Goal: Task Accomplishment & Management: Use online tool/utility

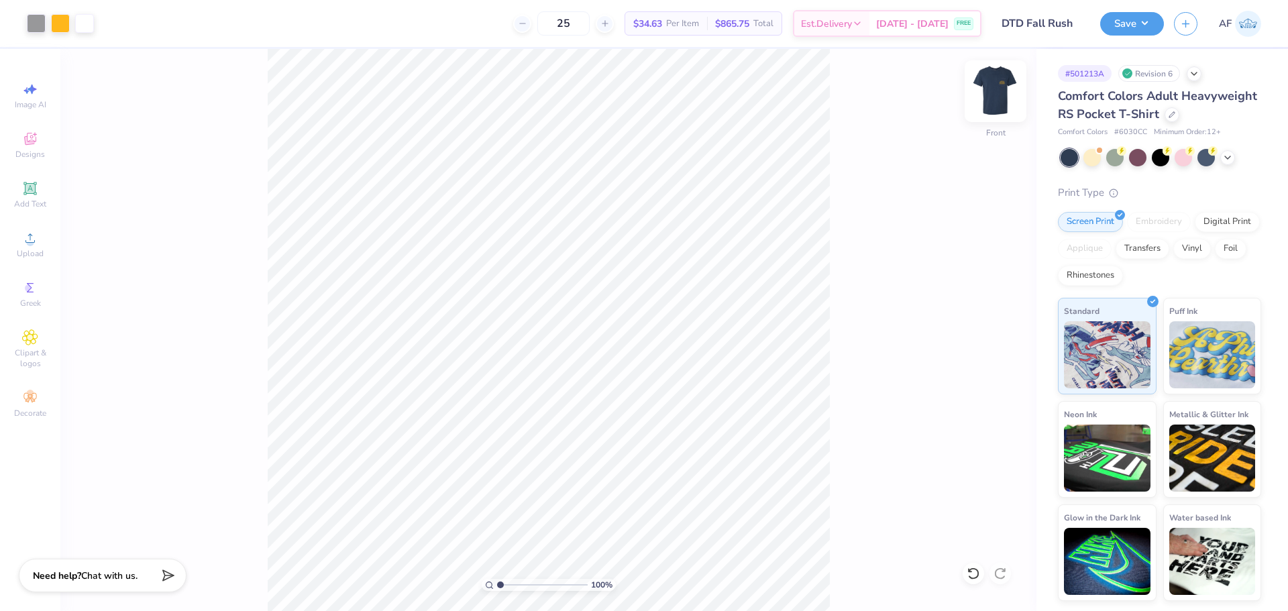
click at [995, 94] on img at bounding box center [995, 91] width 54 height 54
click at [1143, 21] on button "Save" at bounding box center [1132, 21] width 64 height 23
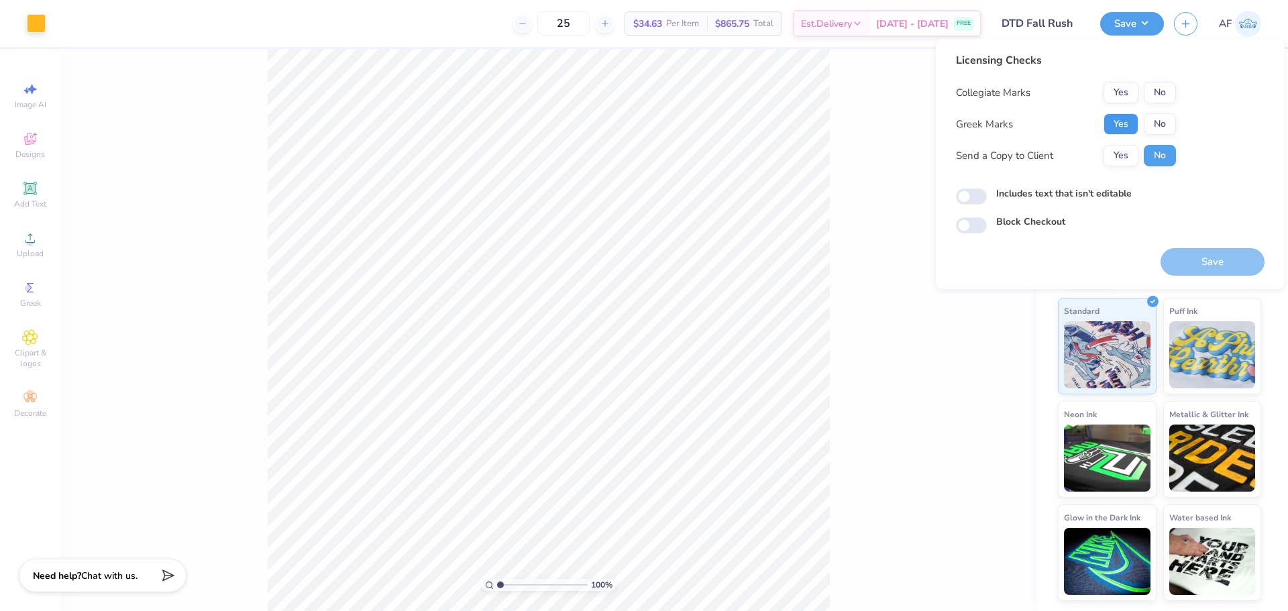
click at [1127, 117] on button "Yes" at bounding box center [1120, 123] width 35 height 21
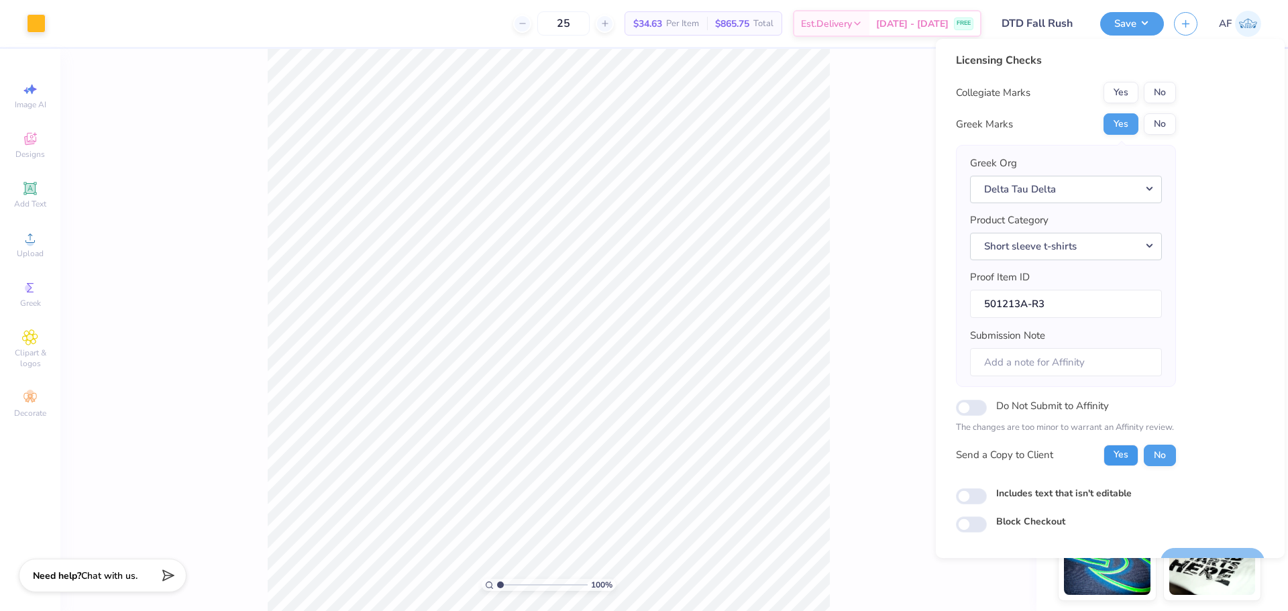
click at [1123, 455] on button "Yes" at bounding box center [1120, 455] width 35 height 21
click at [1170, 80] on div "Licensing Checks Collegiate Marks Yes No Greek Marks Yes No Greek Org Delta Tau…" at bounding box center [1066, 266] width 220 height 424
click at [1161, 98] on button "No" at bounding box center [1159, 94] width 32 height 21
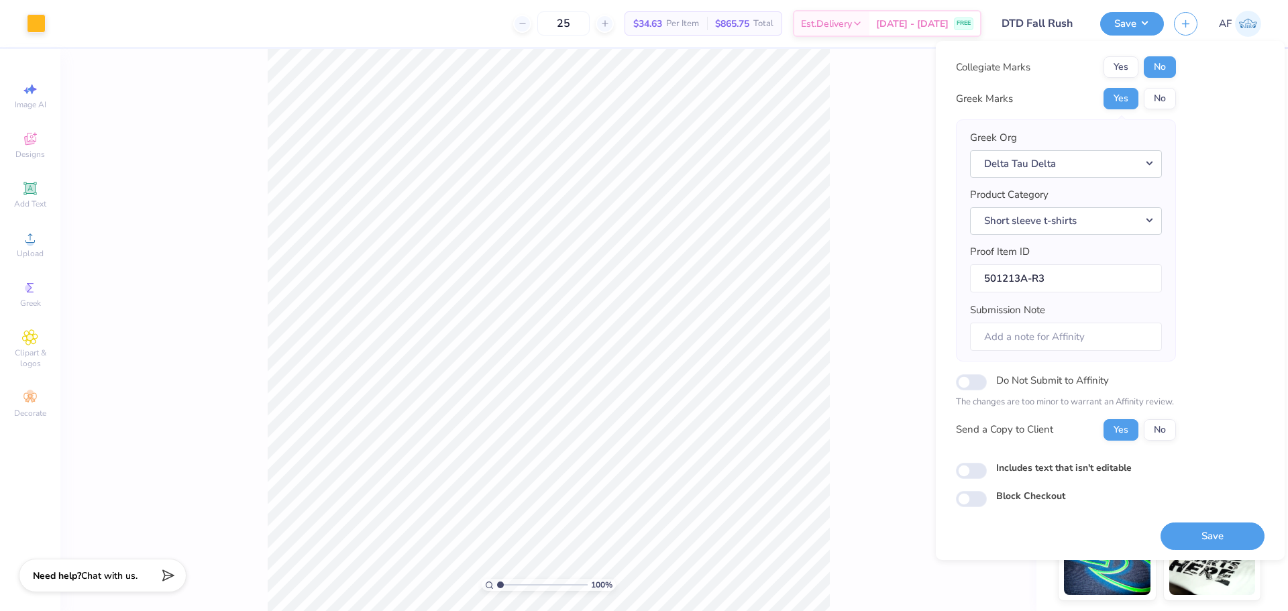
scroll to position [27, 0]
click at [1193, 551] on div "Licensing Checks Collegiate Marks Yes No Greek Marks Yes No Greek Org Delta Tau…" at bounding box center [1110, 300] width 349 height 519
click at [1198, 545] on button "Save" at bounding box center [1212, 536] width 104 height 27
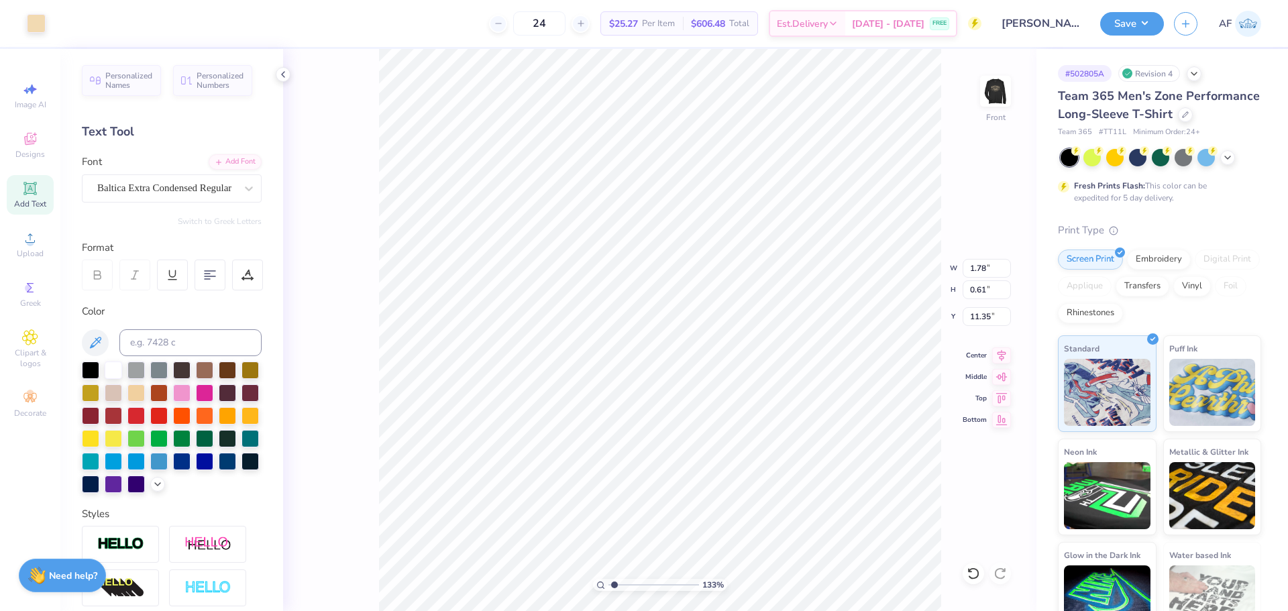
type input "1.33439441328769"
type input "1.78"
type input "0.61"
type input "11.35"
click at [188, 121] on div "Personalized Names Personalized Numbers Text Tool Add Font Font Baltica Extra C…" at bounding box center [171, 330] width 223 height 562
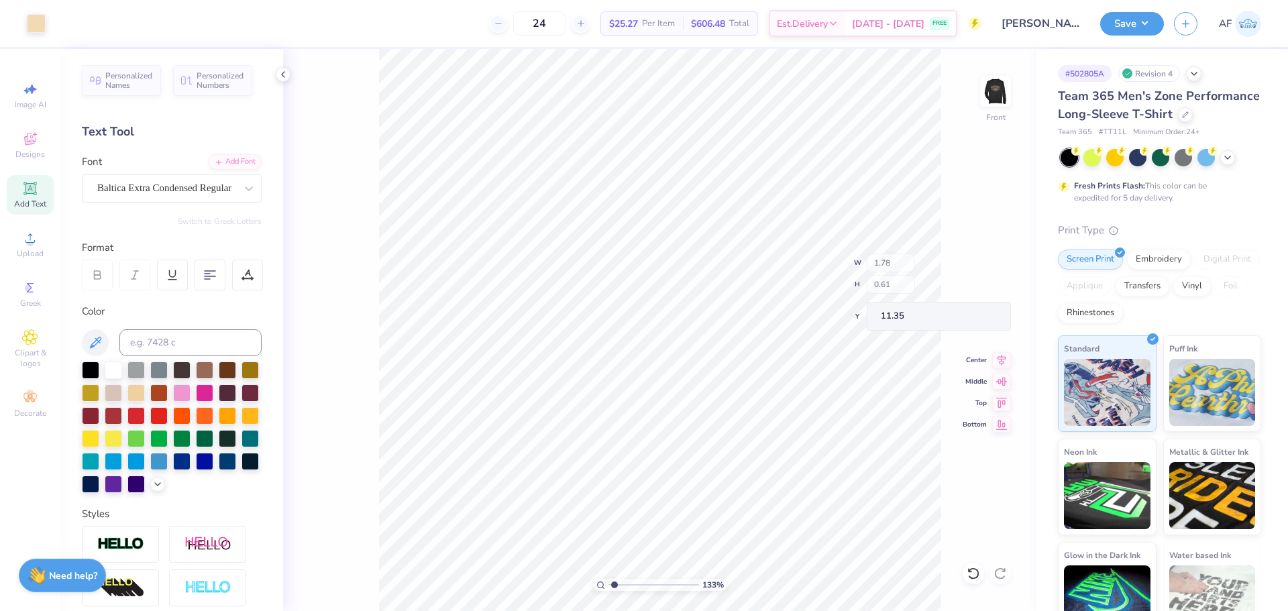
type input "1.19333874480781"
type input "4.56"
type input "4.54"
type input "10.10"
click at [284, 75] on icon at bounding box center [283, 74] width 11 height 11
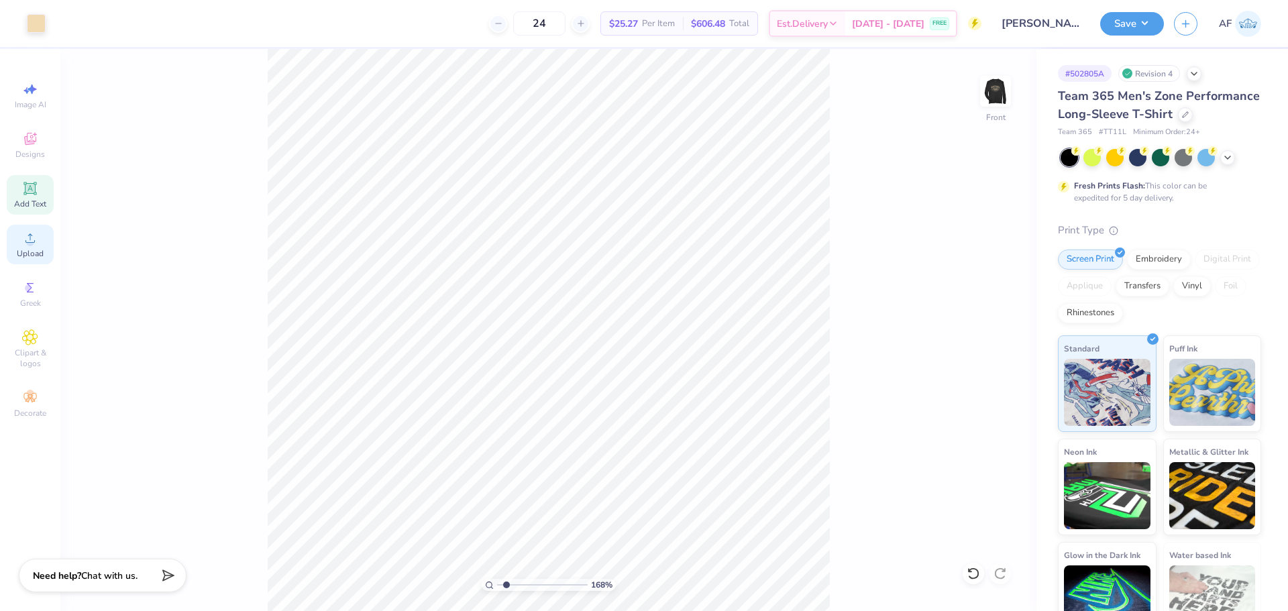
click at [29, 246] on div "Upload" at bounding box center [30, 245] width 47 height 40
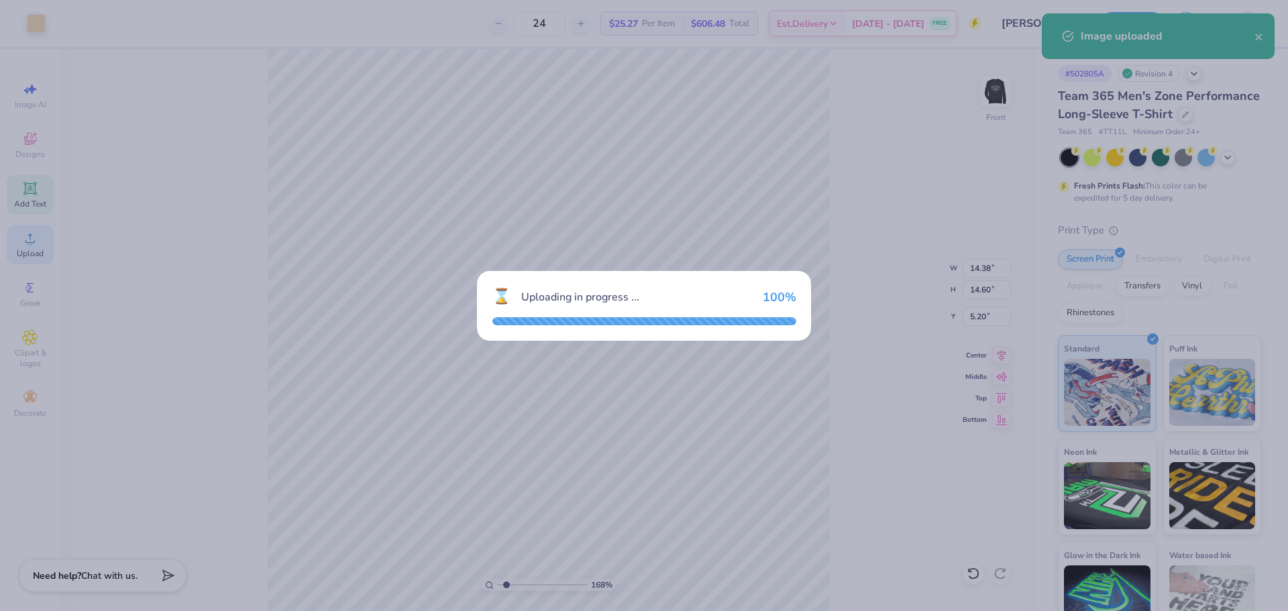
type input "1.6768635957864"
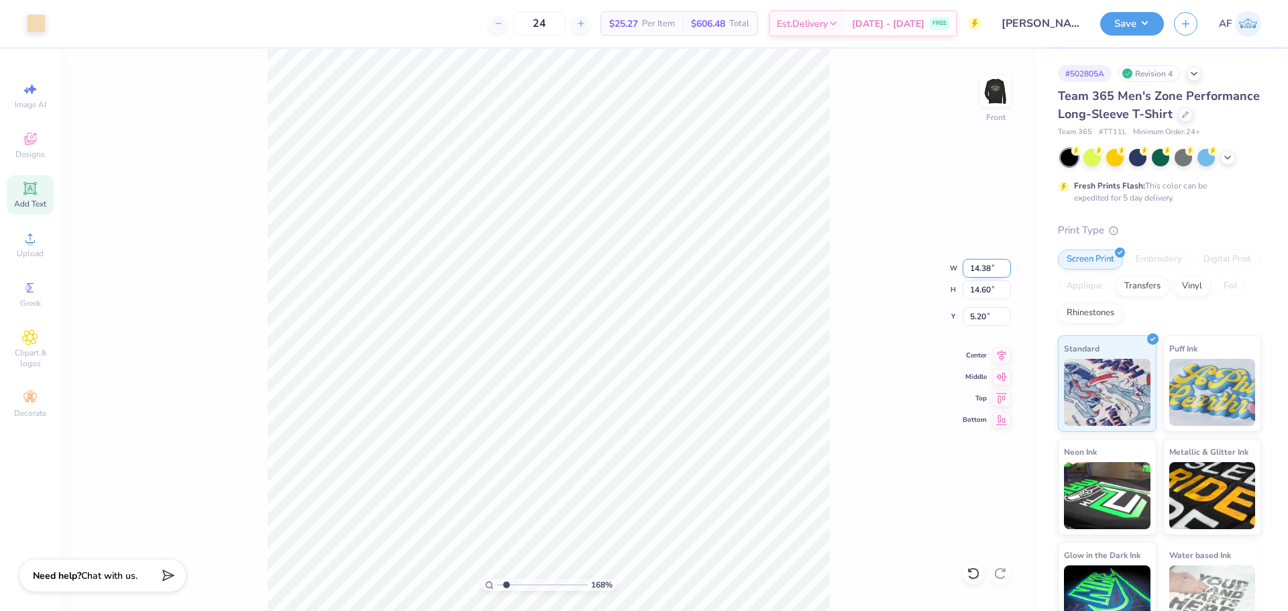
click at [962, 268] on input "14.38" at bounding box center [986, 268] width 48 height 19
click at [972, 270] on input "14.38" at bounding box center [986, 268] width 48 height 19
type input "5.5"
type input "1.6768635957864"
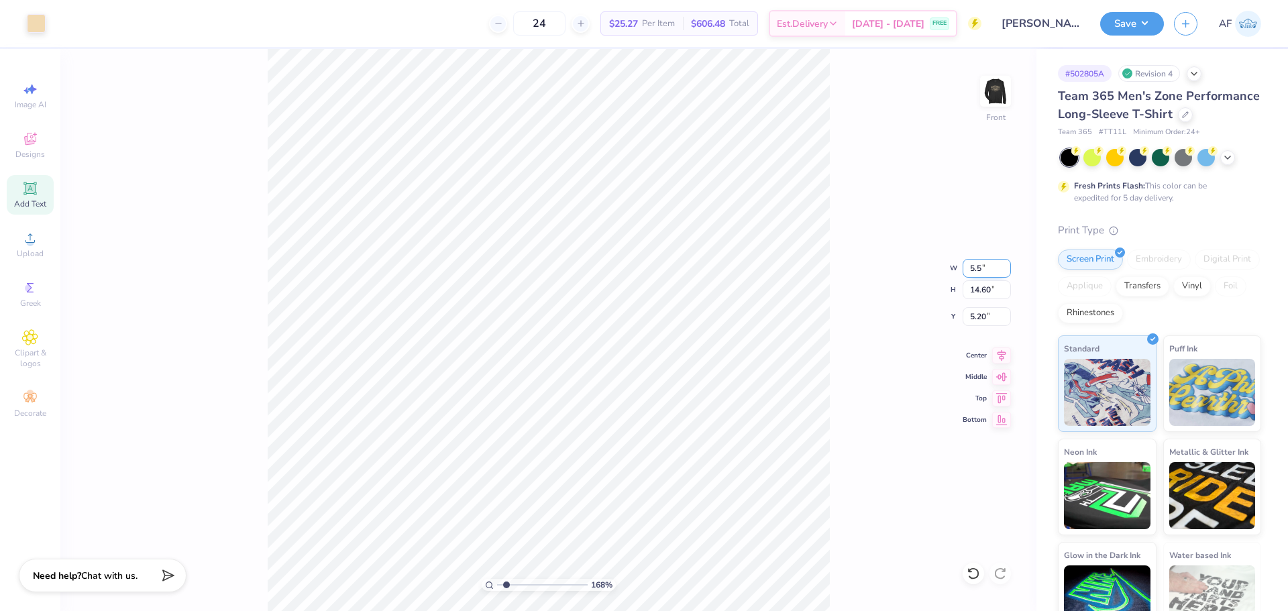
type input "5.50"
type input "5.58"
type input "9.71"
click at [960, 316] on div "168 % Front W 5.50 5.50 " H 5.58 5.58 " Y 9.71 9.71 " Center Middle Top Bottom" at bounding box center [548, 330] width 976 height 562
click at [968, 316] on div "168 % Front" at bounding box center [548, 330] width 976 height 562
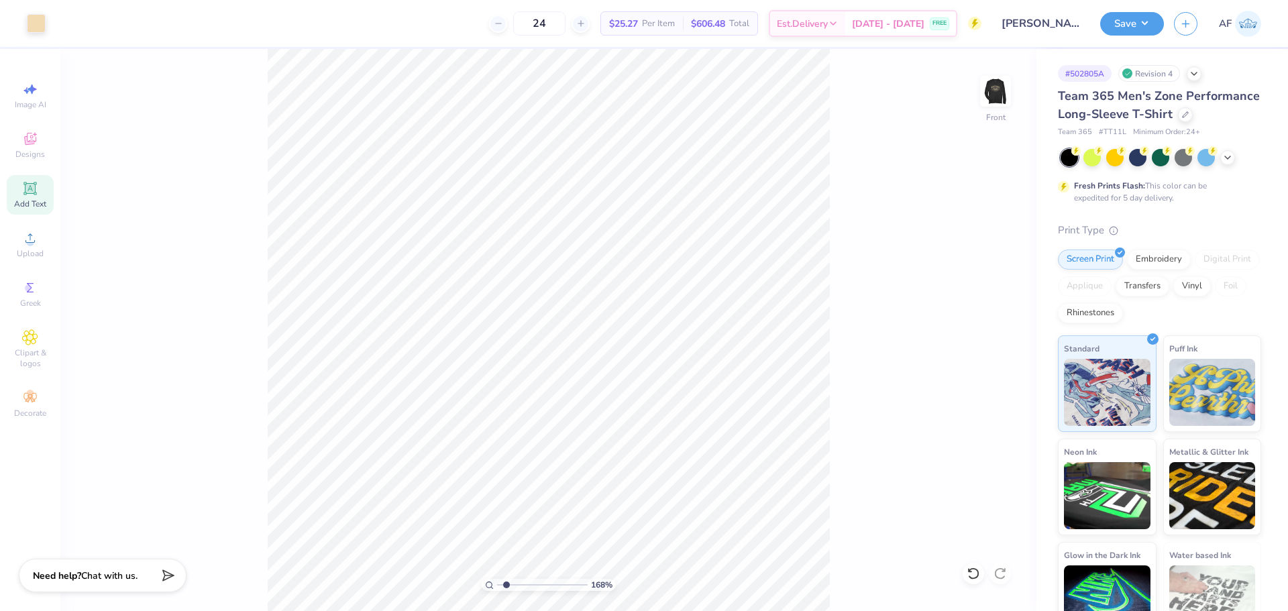
click at [968, 316] on div "168 % Front" at bounding box center [548, 330] width 976 height 562
type input "1.6768635957864"
click at [982, 311] on input "9.71" at bounding box center [986, 316] width 48 height 19
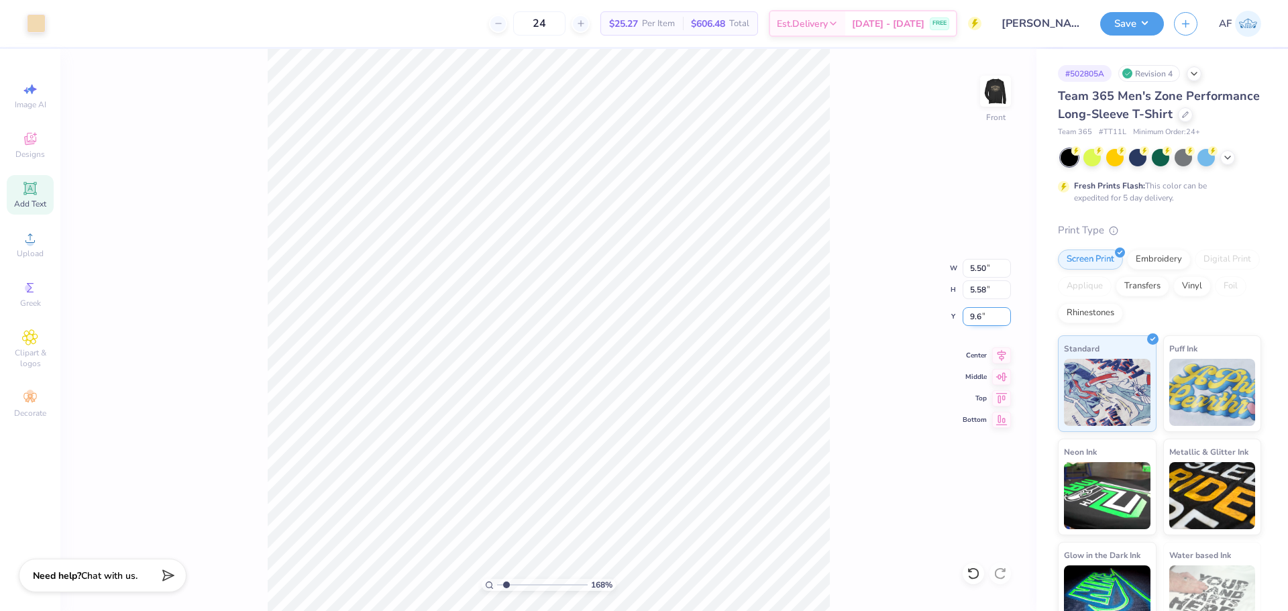
type input "9.6"
type input "1.6768635957864"
type input "9.60"
click at [1003, 357] on icon at bounding box center [1001, 353] width 19 height 16
click at [982, 286] on input "5.58" at bounding box center [986, 289] width 48 height 19
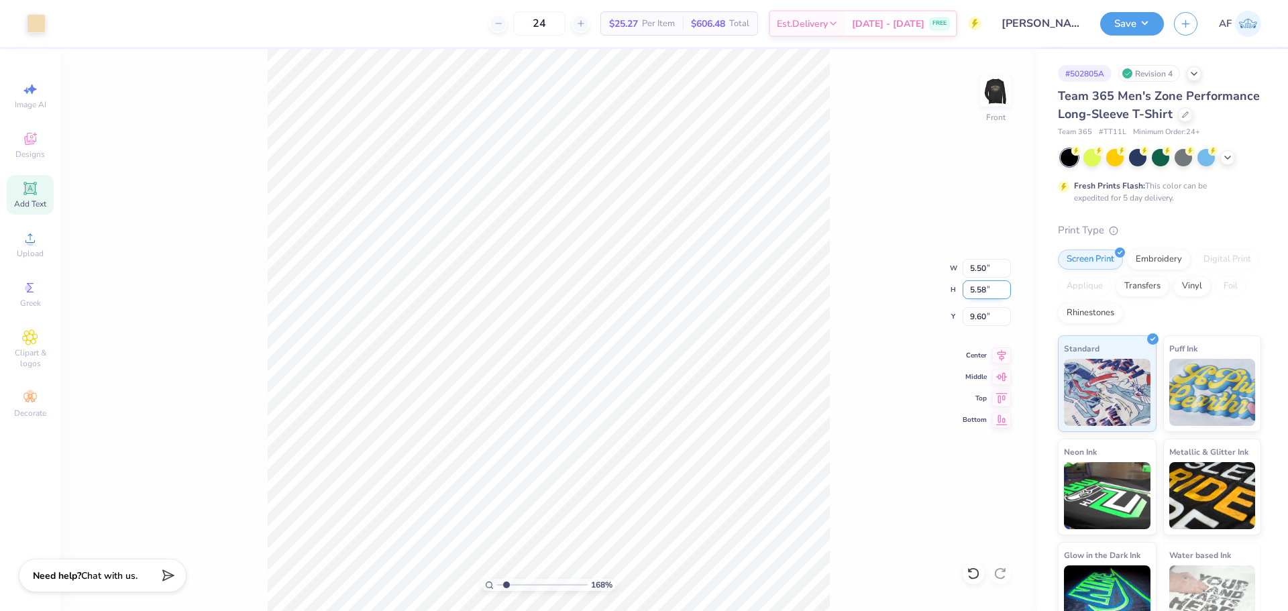
click at [982, 286] on input "5.58" at bounding box center [986, 289] width 48 height 19
click at [1005, 357] on icon at bounding box center [1001, 353] width 19 height 16
type input "2.08277306095738"
type input "9.56"
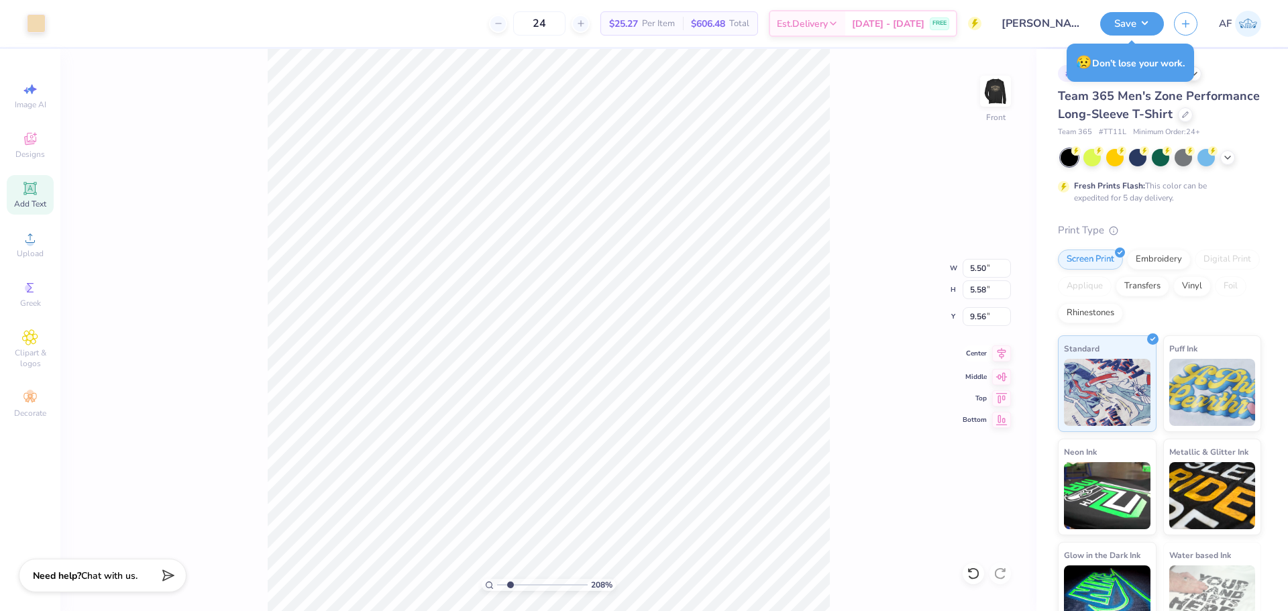
type input "2.08277306095738"
click at [978, 321] on input "9.56" at bounding box center [986, 316] width 48 height 19
type input "9.6"
type input "2.08277306095738"
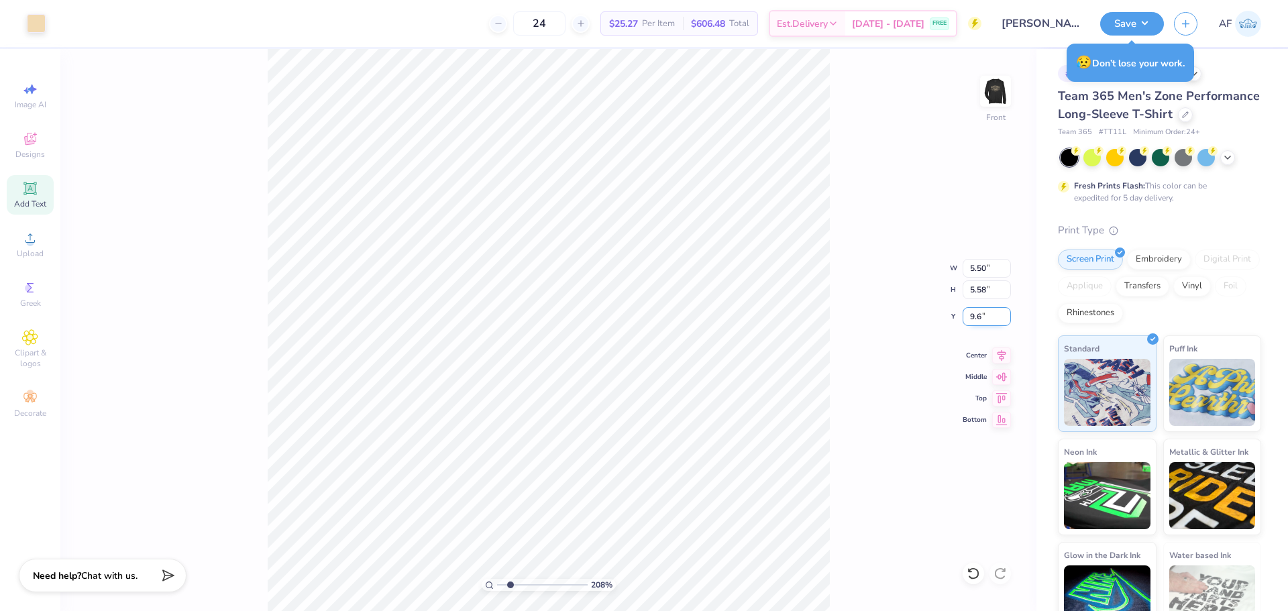
type input "9.60"
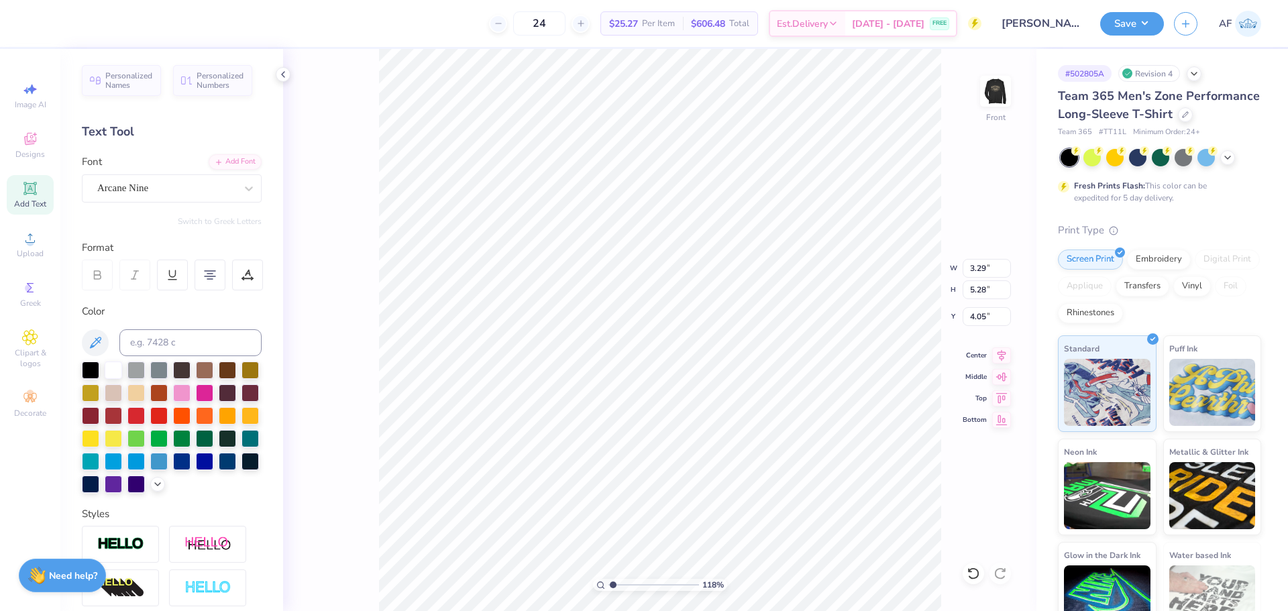
type input "1.17949043172949"
type input "2.56"
type input "0.61"
type input "3.00"
type input "1.17949043172949"
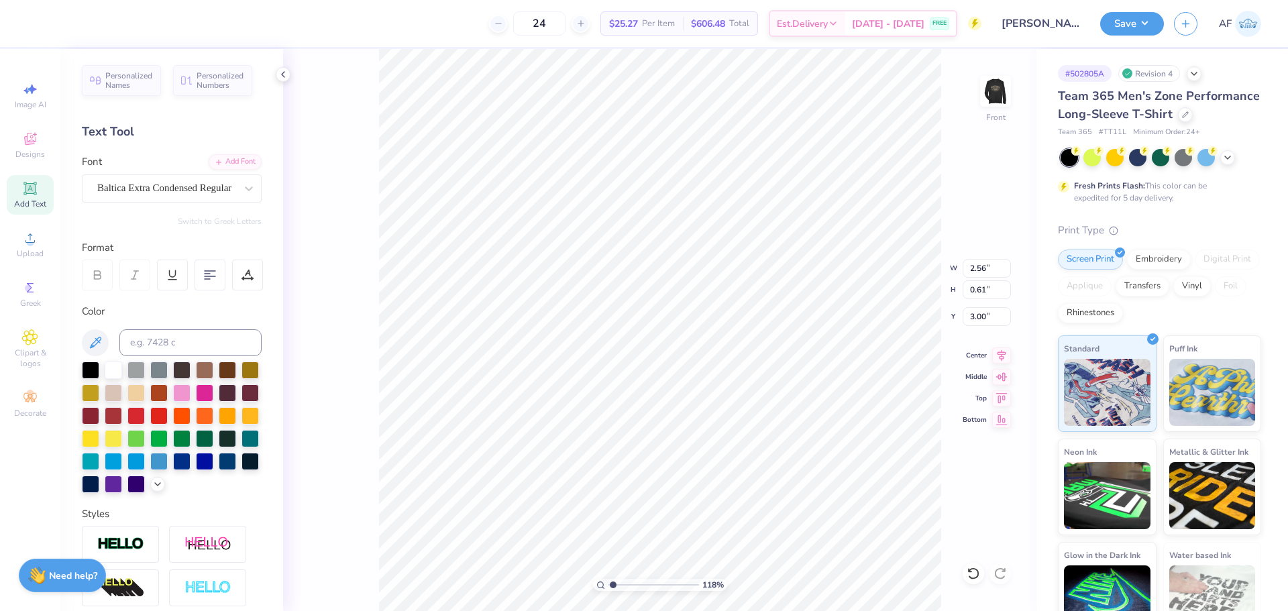
type input "3.29"
type input "6.33"
type input "1.17949043172949"
type input "5.28"
type input "4.05"
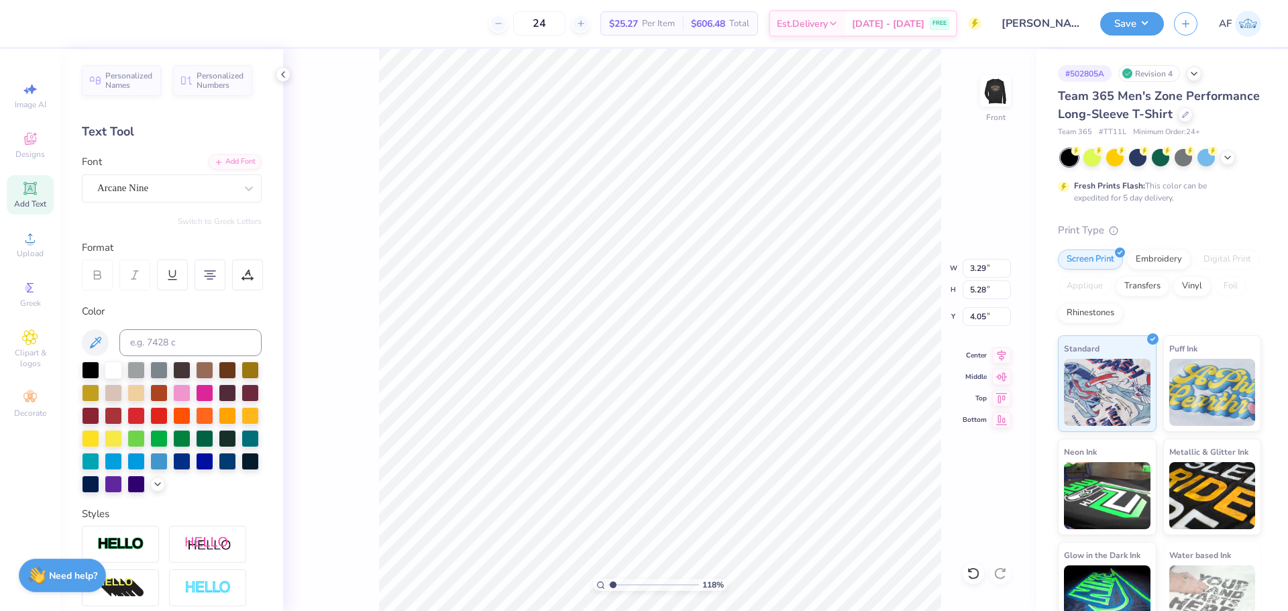
scroll to position [11, 1]
click at [282, 74] on polyline at bounding box center [283, 74] width 3 height 5
type input "1.17949043172949"
type input "2.95"
type input "0.61"
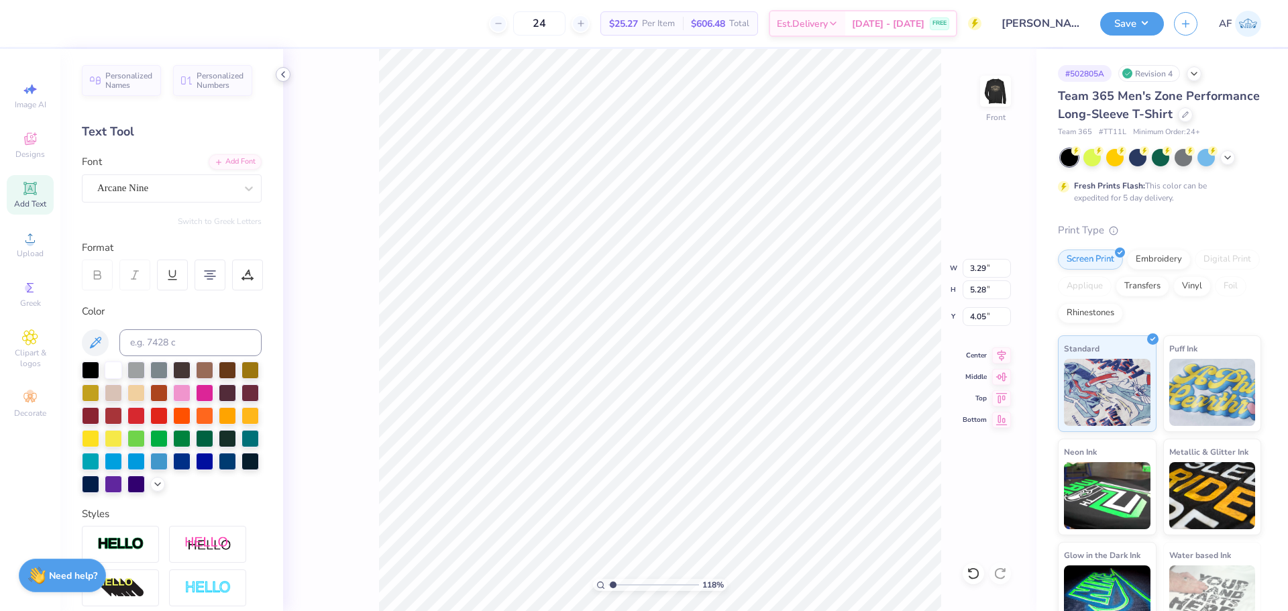
type input "3.00"
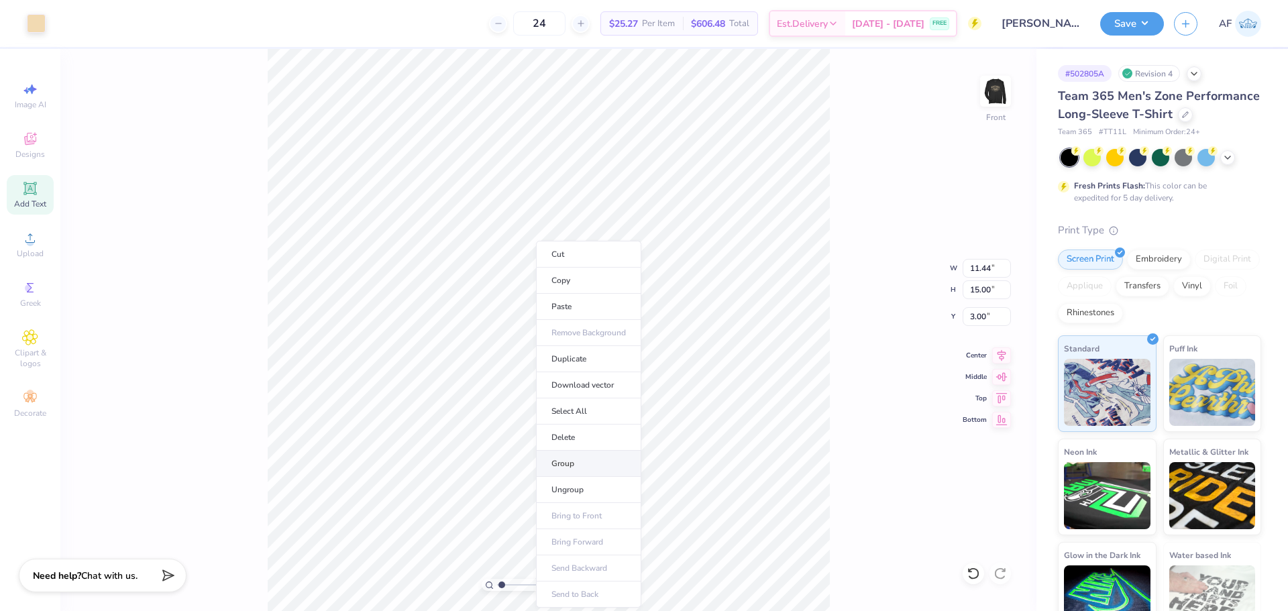
click at [565, 461] on li "Group" at bounding box center [588, 464] width 105 height 26
click at [1149, 19] on button "Save" at bounding box center [1132, 21] width 64 height 23
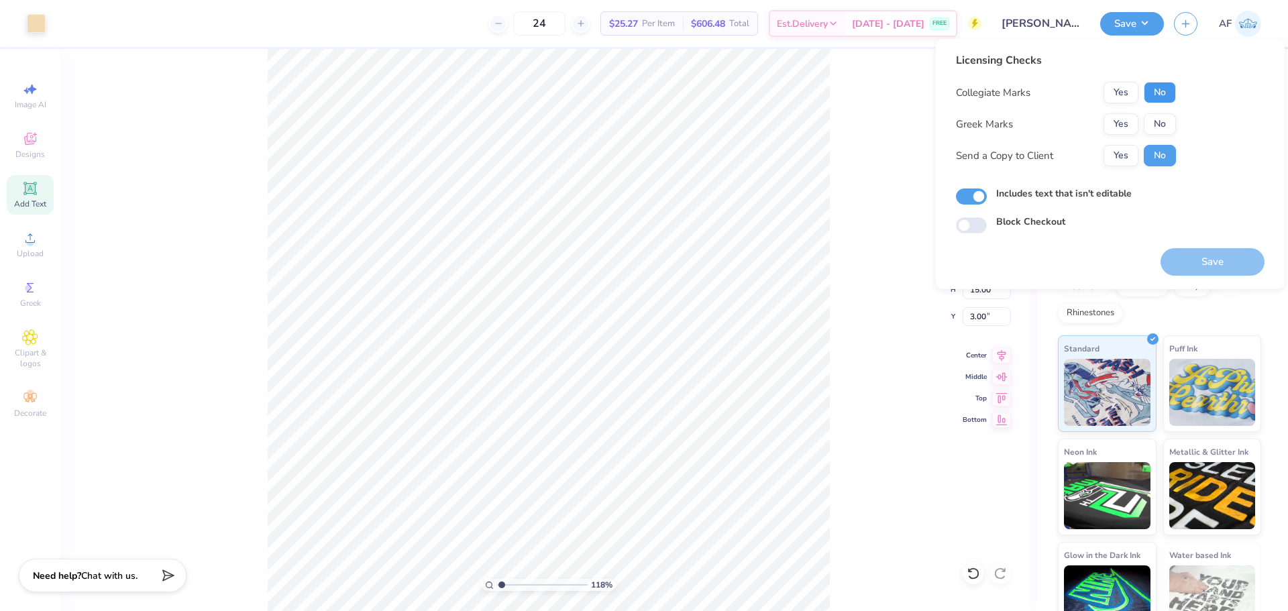
click at [1156, 95] on button "No" at bounding box center [1159, 92] width 32 height 21
click at [1155, 119] on button "No" at bounding box center [1159, 123] width 32 height 21
click at [1125, 150] on button "Yes" at bounding box center [1120, 155] width 35 height 21
click at [1212, 270] on button "Save" at bounding box center [1212, 261] width 104 height 27
type input "1.17949043172949"
